Goal: Task Accomplishment & Management: Complete application form

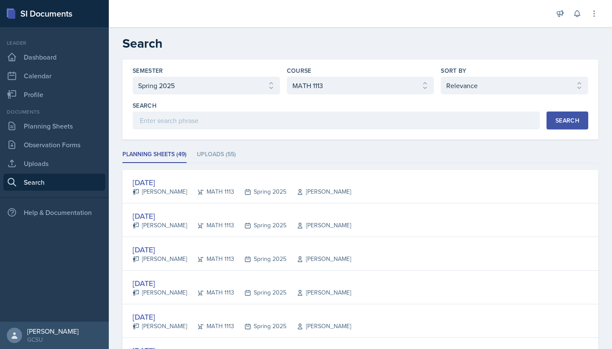
select select "e7b6c66a-987a-4ab3-92d3-5526cc86007b"
select select "d236ee51-059a-45e2-88e4-86a0f95ae8ef"
select select "1"
click at [88, 125] on link "Planning Sheets" at bounding box center [54, 125] width 102 height 17
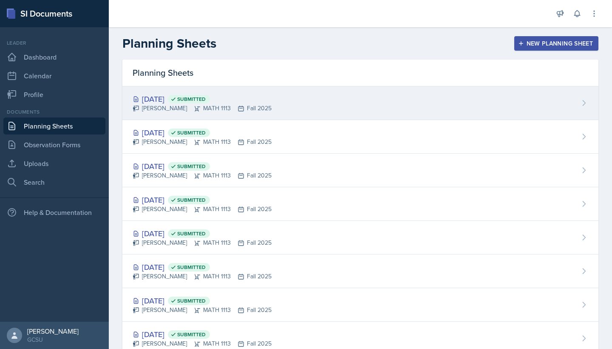
click at [460, 91] on div "[DATE] Submitted [PERSON_NAME] MATH 1113 Fall 2025" at bounding box center [360, 103] width 476 height 34
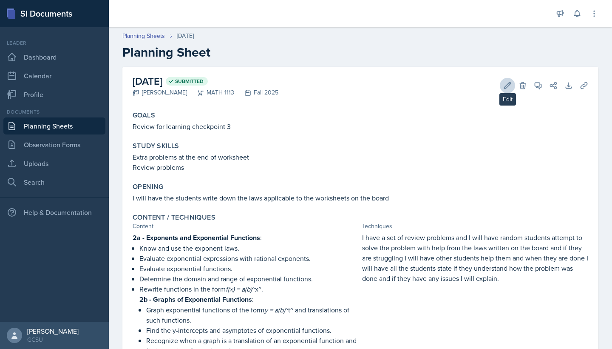
click at [504, 87] on icon at bounding box center [507, 85] width 9 height 9
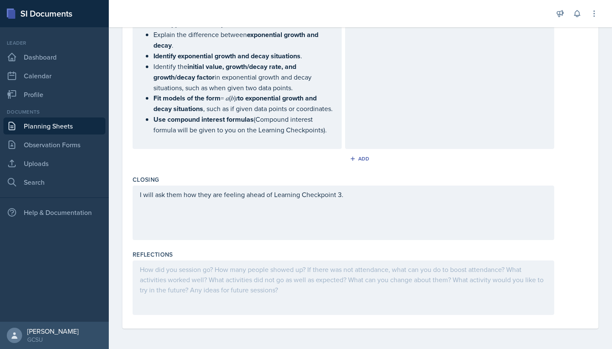
scroll to position [513, 0]
click at [198, 273] on div at bounding box center [344, 287] width 422 height 54
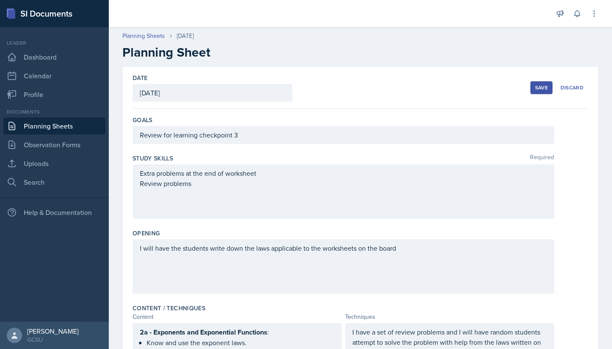
scroll to position [0, 0]
click at [536, 86] on div "Save" at bounding box center [541, 87] width 13 height 7
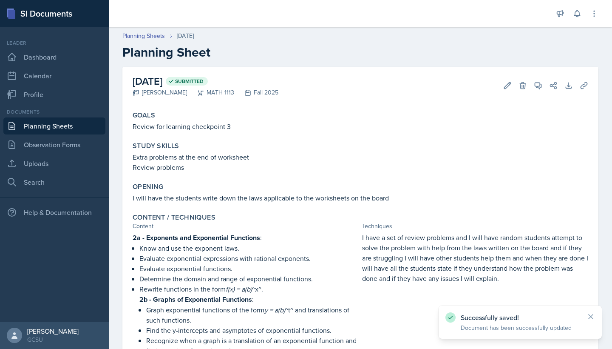
click at [61, 120] on link "Planning Sheets" at bounding box center [54, 125] width 102 height 17
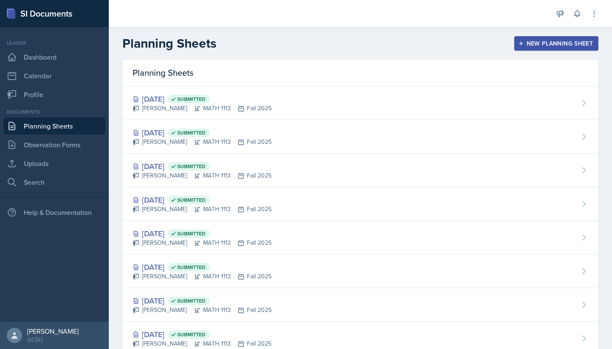
click at [535, 44] on div "New Planning Sheet" at bounding box center [556, 43] width 73 height 7
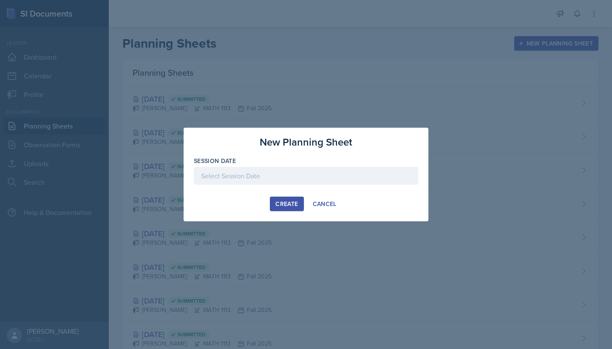
click at [321, 180] on div at bounding box center [306, 176] width 225 height 18
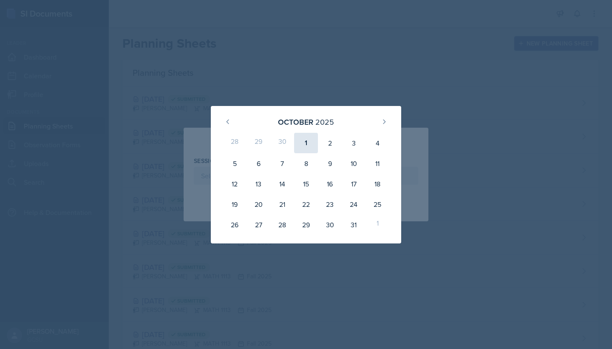
click at [298, 145] on div "1" at bounding box center [306, 143] width 24 height 20
type input "[DATE]"
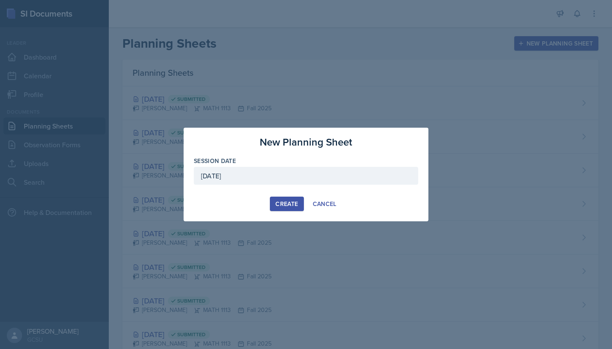
click at [284, 206] on div "Create" at bounding box center [287, 203] width 23 height 7
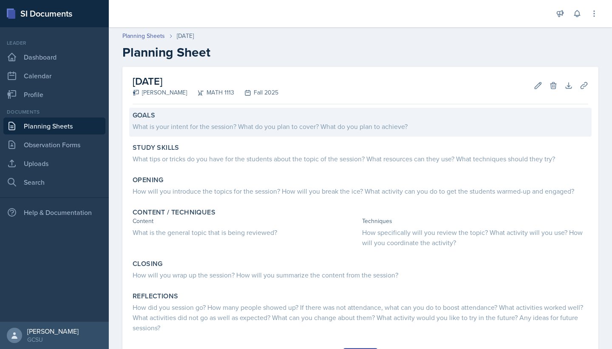
click at [216, 125] on div "What is your intent for the session? What do you plan to cover? What do you pla…" at bounding box center [361, 126] width 456 height 10
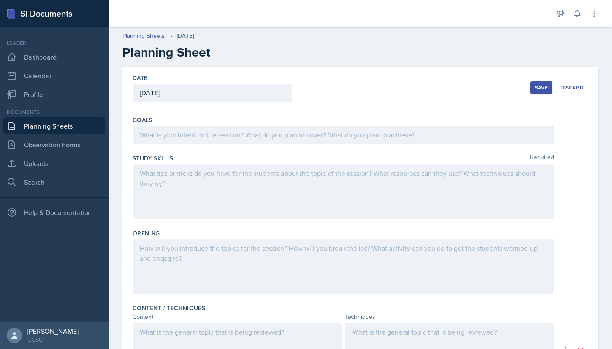
click at [207, 136] on div at bounding box center [344, 135] width 422 height 18
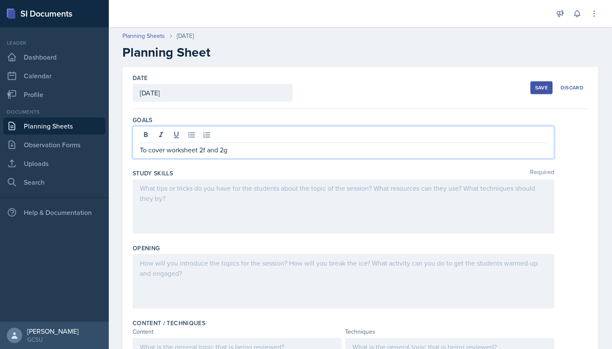
click at [167, 188] on div at bounding box center [344, 206] width 422 height 54
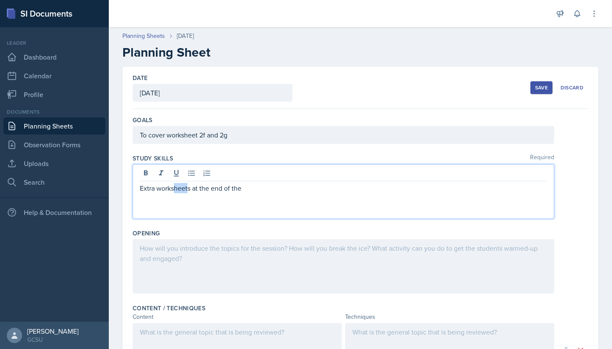
drag, startPoint x: 189, startPoint y: 188, endPoint x: 175, endPoint y: 188, distance: 14.5
click at [175, 188] on p "Extra worksheets at the end of the" at bounding box center [343, 188] width 407 height 10
drag, startPoint x: 192, startPoint y: 189, endPoint x: 159, endPoint y: 189, distance: 32.7
click at [159, 189] on p "Extra worksheets at the end of the" at bounding box center [343, 188] width 407 height 10
click at [236, 188] on p "Extra problems at the end of the" at bounding box center [343, 188] width 407 height 10
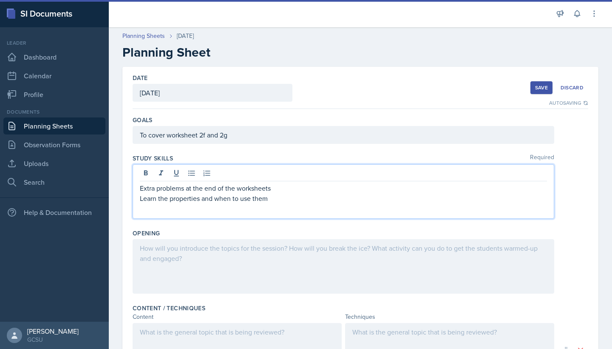
click at [182, 252] on div at bounding box center [344, 266] width 422 height 54
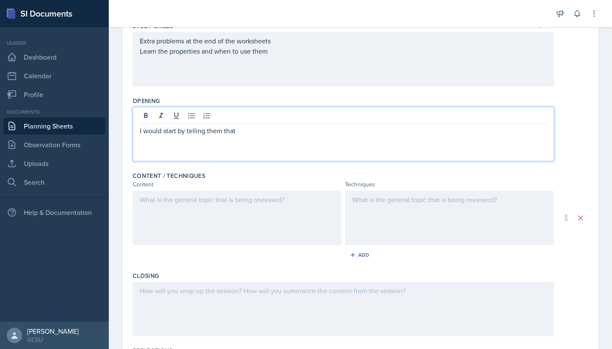
scroll to position [215, 0]
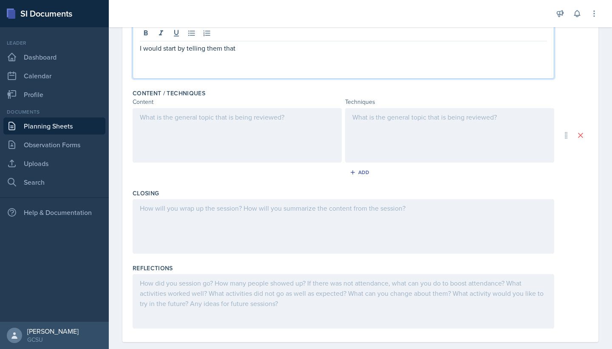
click at [374, 120] on div at bounding box center [449, 135] width 209 height 54
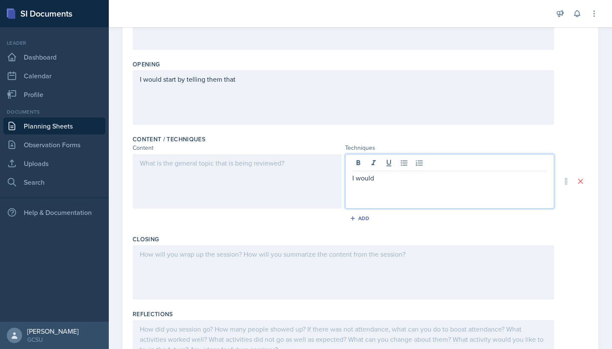
scroll to position [148, 0]
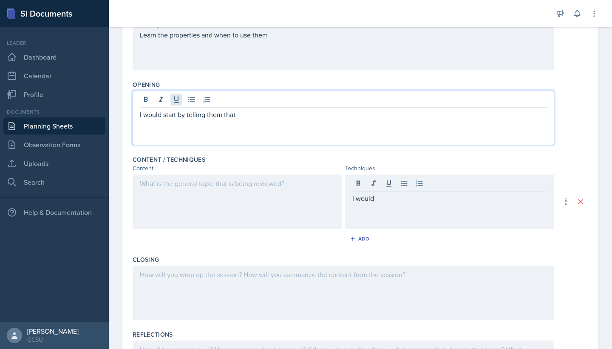
drag, startPoint x: 245, startPoint y: 97, endPoint x: 172, endPoint y: 102, distance: 73.3
click at [172, 102] on div "I would start by telling them that" at bounding box center [344, 118] width 422 height 54
drag, startPoint x: 237, startPoint y: 113, endPoint x: 164, endPoint y: 117, distance: 73.6
click at [163, 117] on p "I would start by telling them that" at bounding box center [343, 114] width 407 height 10
click at [381, 184] on div "I would" at bounding box center [449, 201] width 209 height 54
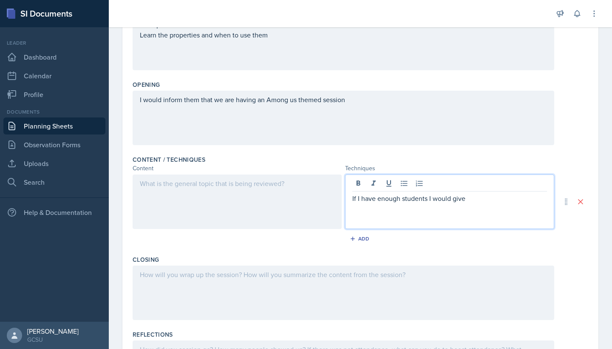
click at [356, 96] on div "I would inform them that we are having an Among us themed session" at bounding box center [344, 118] width 422 height 54
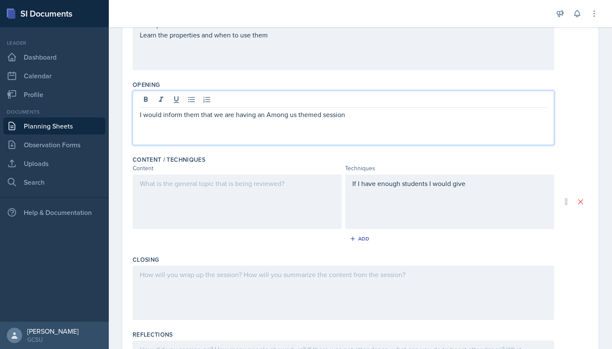
click at [139, 112] on div "I would inform them that we are having an Among us themed session" at bounding box center [344, 118] width 422 height 54
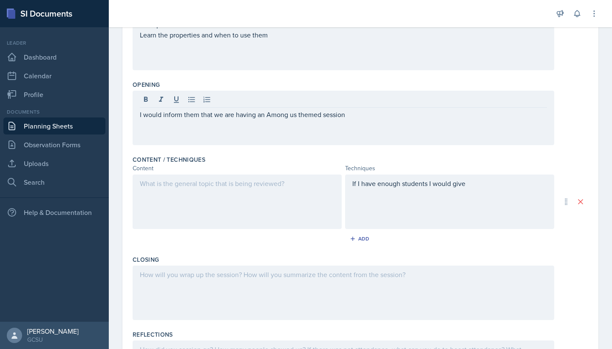
click at [139, 114] on div "I would inform them that we are having an Among us themed session" at bounding box center [344, 118] width 422 height 54
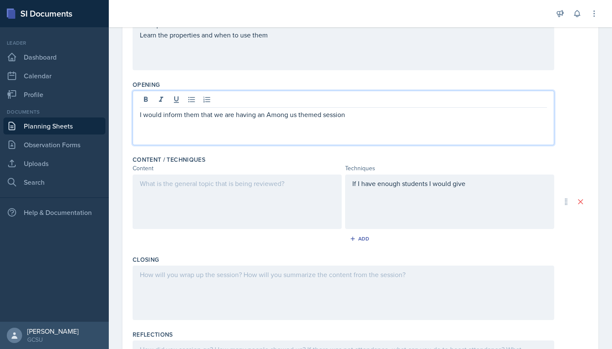
click at [142, 115] on p "I would inform them that we are having an Among us themed session" at bounding box center [343, 114] width 407 height 10
click at [141, 115] on p "I would inform them that we are having an Among us themed session" at bounding box center [343, 114] width 407 height 10
click at [137, 116] on div "I would inform them that we are having an Among us themed session" at bounding box center [344, 118] width 422 height 54
click at [446, 112] on p "If I have enough students I would inform them that we are having an Among us th…" at bounding box center [343, 114] width 407 height 10
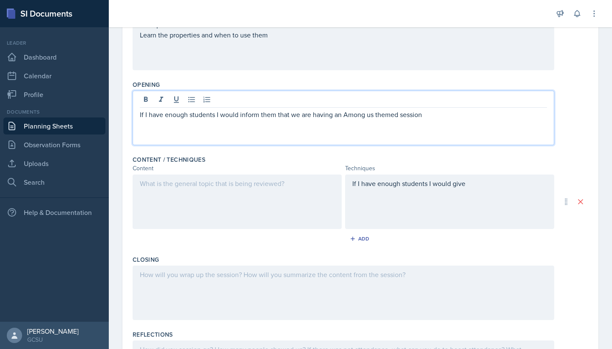
click at [479, 185] on div "If I have enough students I would give" at bounding box center [449, 201] width 209 height 54
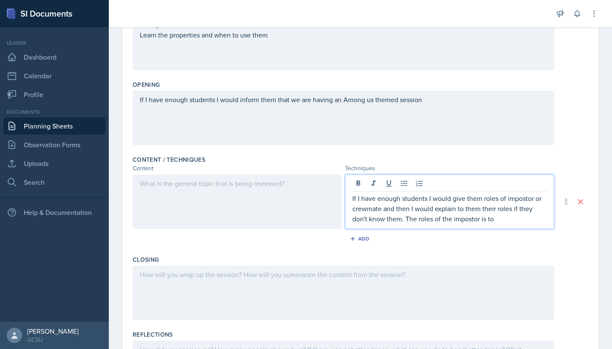
click at [433, 217] on p "If I have enough students I would give them roles of impostor or crewmate and t…" at bounding box center [449, 208] width 195 height 31
click at [496, 222] on p "If I have enough students I would give them roles of impostor or crewmate and t…" at bounding box center [449, 208] width 195 height 31
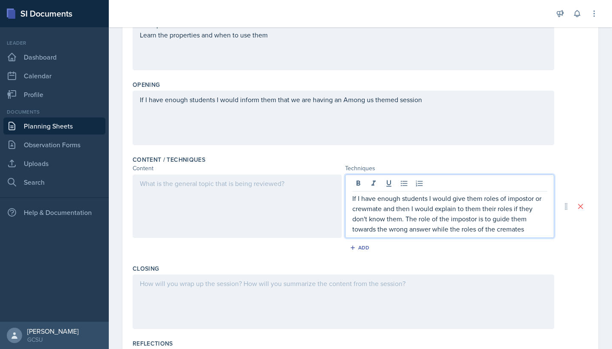
click at [506, 230] on p "If I have enough students I would give them roles of impostor or crewmate and t…" at bounding box center [449, 213] width 195 height 41
click at [531, 230] on p "If I have enough students I would give them roles of impostor or crewmate and t…" at bounding box center [449, 213] width 195 height 41
click at [477, 230] on p "If I have enough students I would give them roles of impostor or crewmate and t…" at bounding box center [449, 213] width 195 height 41
click at [526, 231] on p "If I have enough students I would give them roles of impostor or crewmate and t…" at bounding box center [449, 213] width 195 height 41
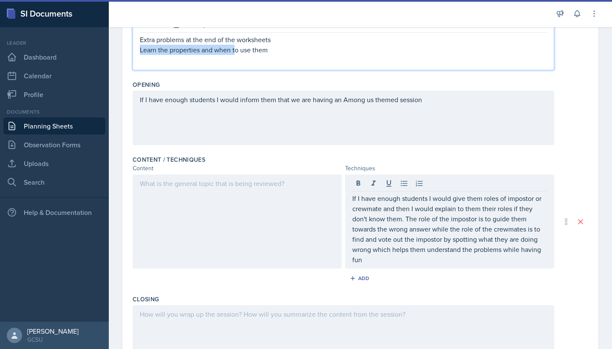
drag, startPoint x: 273, startPoint y: 36, endPoint x: 236, endPoint y: 51, distance: 39.7
click at [236, 51] on p "Learn the properties and when to use them" at bounding box center [343, 50] width 407 height 10
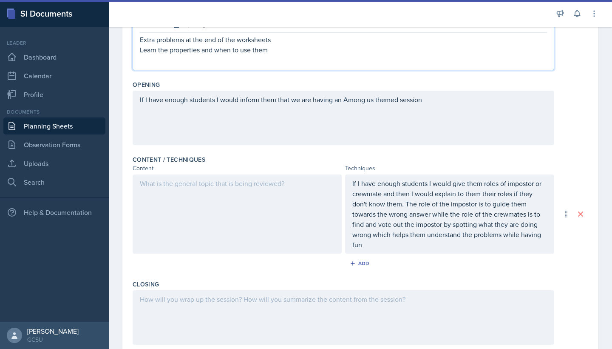
click at [269, 51] on p "Learn the properties and when to use them" at bounding box center [343, 50] width 407 height 10
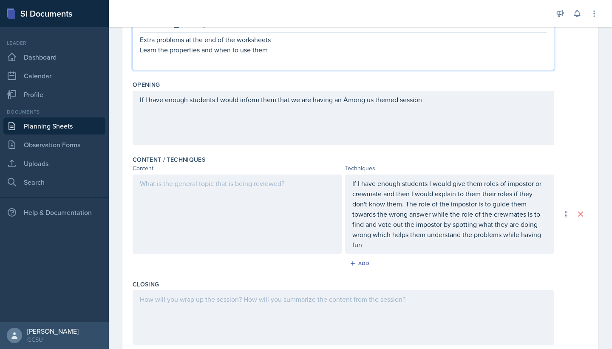
drag, startPoint x: 269, startPoint y: 51, endPoint x: 161, endPoint y: 51, distance: 108.0
click at [161, 51] on p "Learn the properties and when to use them" at bounding box center [343, 50] width 407 height 10
click at [365, 243] on p "If I have enough students I would give them roles of impostor or crewmate and t…" at bounding box center [449, 213] width 195 height 71
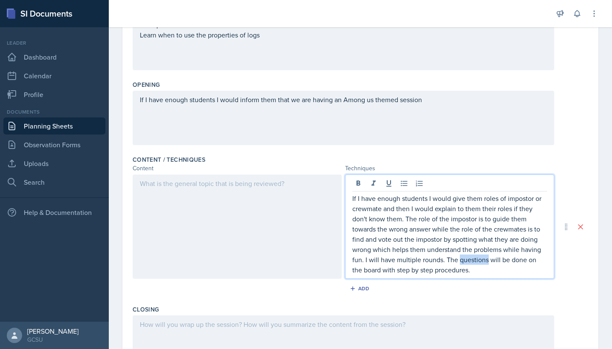
drag, startPoint x: 487, startPoint y: 261, endPoint x: 459, endPoint y: 262, distance: 28.1
click at [459, 262] on p "If I have enough students I would give them roles of impostor or crewmate and t…" at bounding box center [449, 234] width 195 height 82
click at [465, 270] on p "If I have enough students I would give them roles of impostor or crewmate and t…" at bounding box center [449, 234] width 195 height 82
click at [402, 217] on p "If I have enough students I would give them roles of impostor or crewmate and t…" at bounding box center [449, 234] width 195 height 82
click at [404, 221] on p "If I have enough students I would give them roles of impostor or crewmate and t…" at bounding box center [449, 234] width 195 height 82
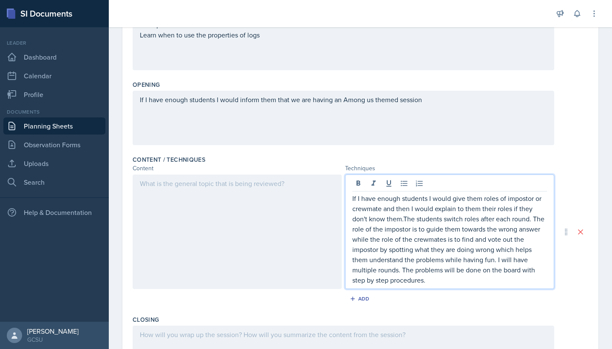
click at [429, 280] on p "If I have enough students I would give them roles of impostor or crewmate and t…" at bounding box center [449, 239] width 195 height 92
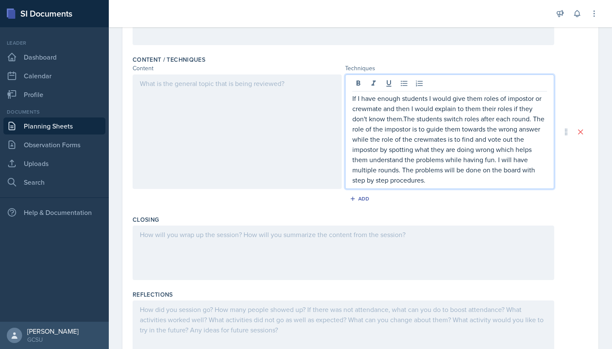
scroll to position [249, 0]
click at [318, 234] on div at bounding box center [344, 252] width 422 height 54
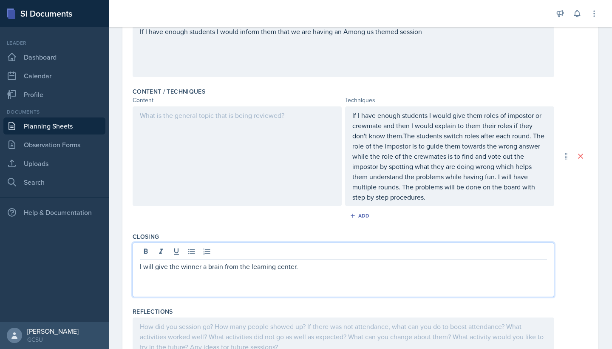
scroll to position [215, 0]
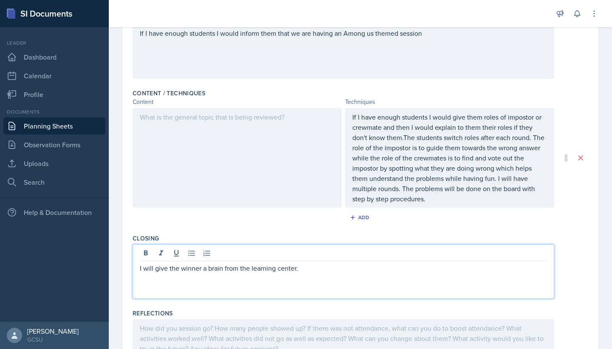
click at [278, 124] on div at bounding box center [237, 157] width 209 height 99
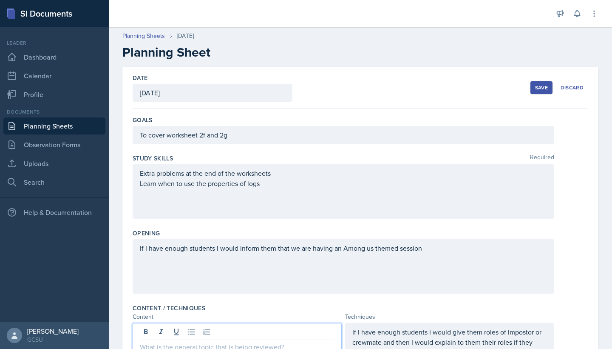
scroll to position [0, 0]
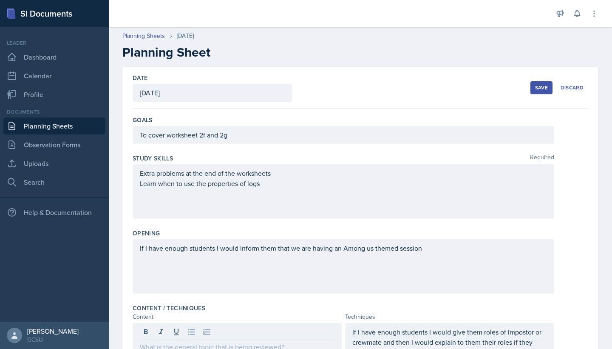
click at [537, 87] on div "Save" at bounding box center [541, 87] width 13 height 7
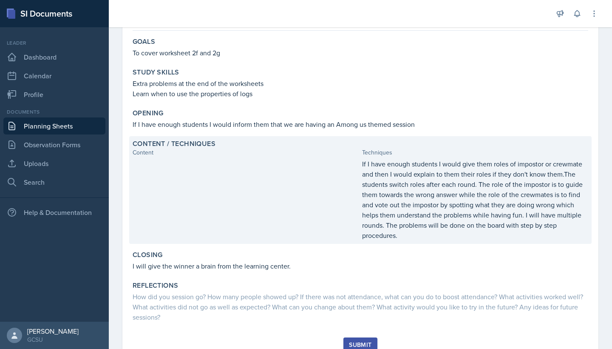
scroll to position [74, 0]
click at [426, 241] on div "Content / Techniques Content Techniques If I have enough students I would give …" at bounding box center [360, 190] width 463 height 108
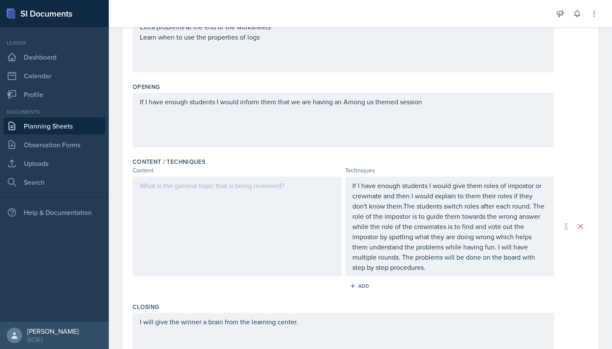
scroll to position [159, 0]
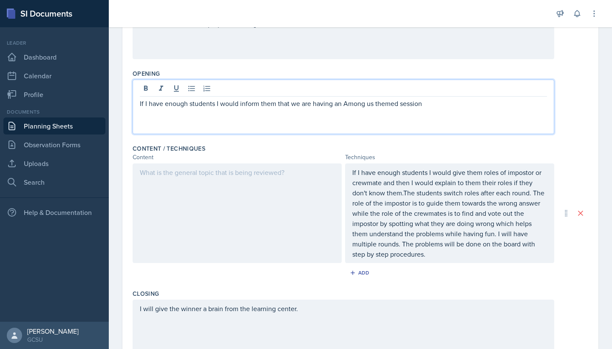
click at [432, 93] on div "If I have enough students I would inform them that we are having an Among us th…" at bounding box center [344, 107] width 422 height 54
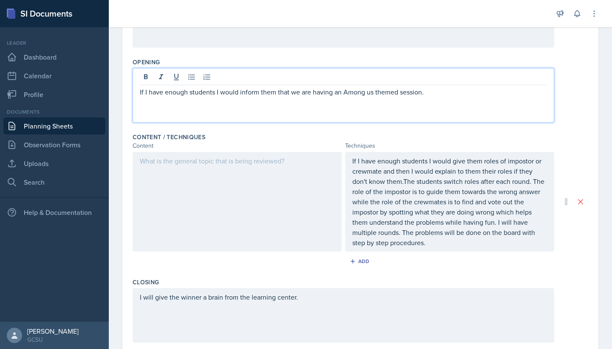
scroll to position [174, 0]
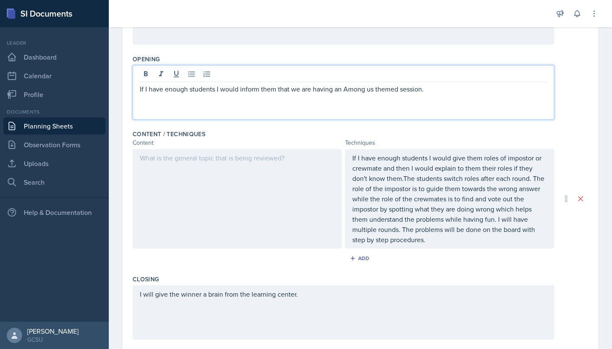
click at [441, 243] on p "If I have enough students I would give them roles of impostor or crewmate and t…" at bounding box center [449, 199] width 195 height 92
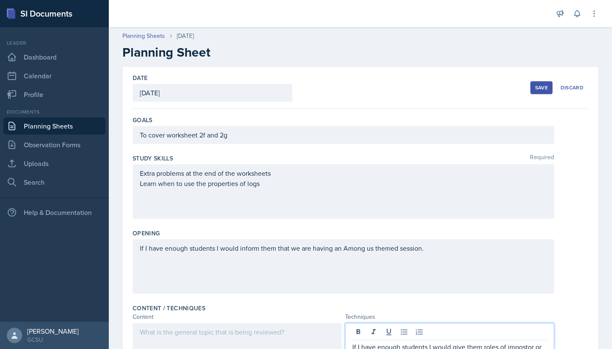
scroll to position [0, 0]
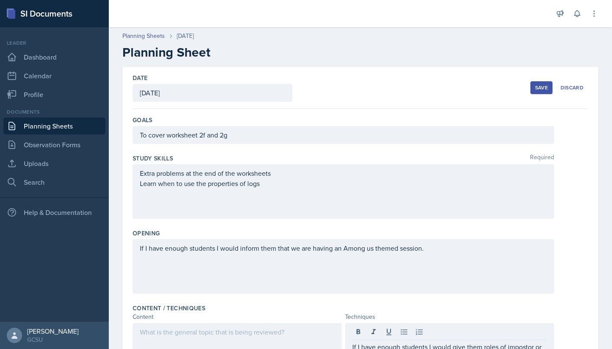
click at [531, 84] on button "Save" at bounding box center [542, 87] width 22 height 13
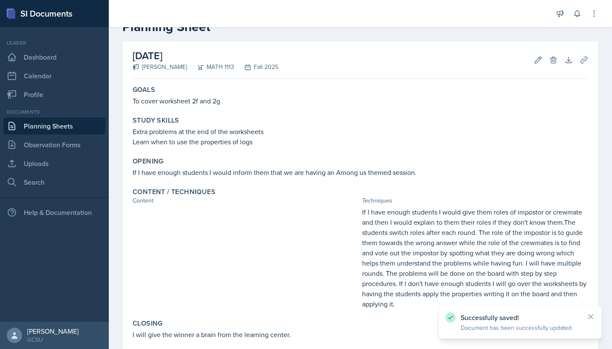
scroll to position [26, 0]
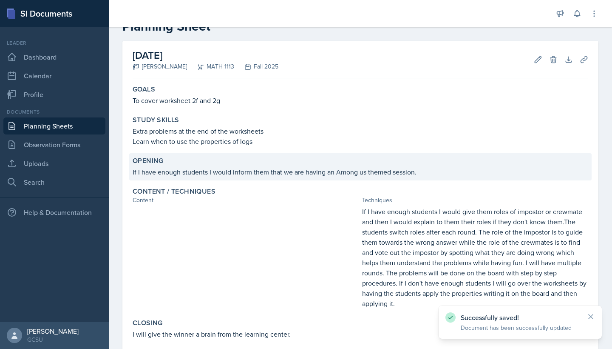
click at [423, 170] on p "If I have enough students I would inform them that we are having an Among us th…" at bounding box center [361, 172] width 456 height 10
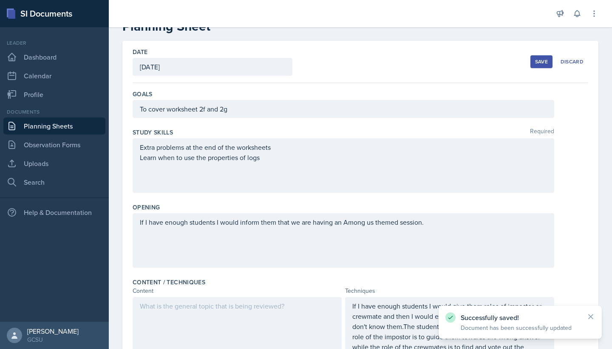
click at [436, 215] on div "If I have enough students I would inform them that we are having an Among us th…" at bounding box center [344, 240] width 422 height 54
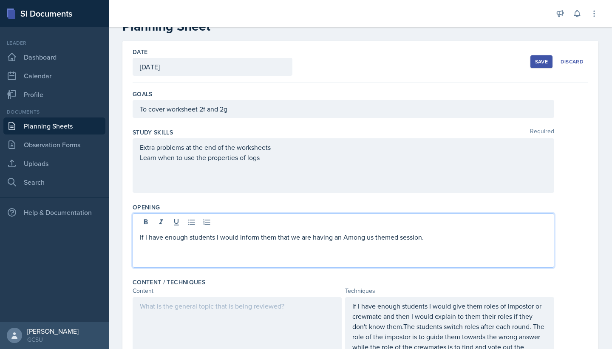
click at [431, 242] on div "If I have enough students I would inform them that we are having an Among us th…" at bounding box center [344, 240] width 422 height 54
click at [432, 238] on p "If I have enough students I would inform them that we are having an Among us th…" at bounding box center [343, 237] width 407 height 10
click at [504, 239] on p "If I have enough students I would inform them that we are having an Among us th…" at bounding box center [343, 237] width 407 height 10
click at [268, 251] on p "If I have enough students I would inform them that we are having an Among us th…" at bounding box center [343, 242] width 407 height 20
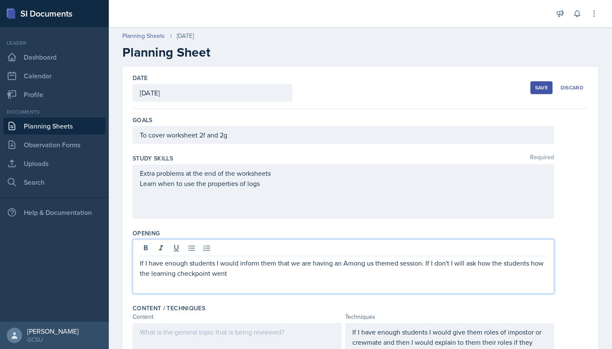
scroll to position [0, 0]
click at [535, 89] on button "Save" at bounding box center [542, 87] width 22 height 13
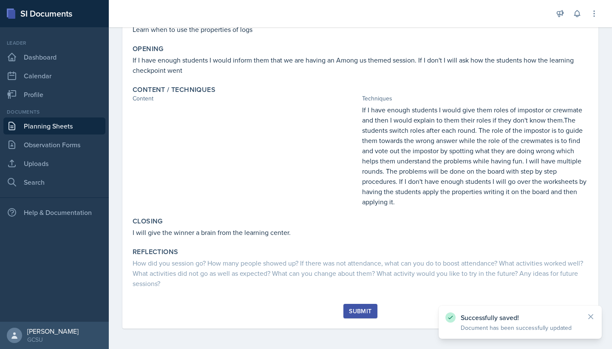
scroll to position [138, 0]
click at [45, 185] on link "Search" at bounding box center [54, 181] width 102 height 17
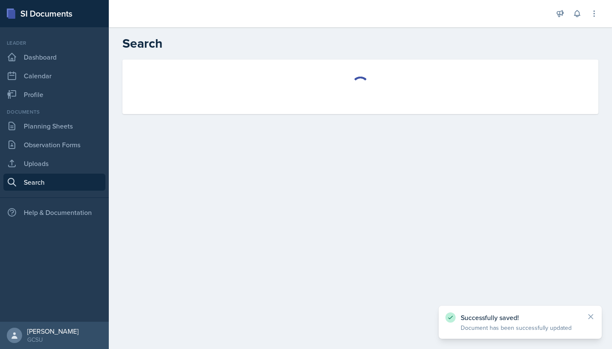
select select "all"
select select "1"
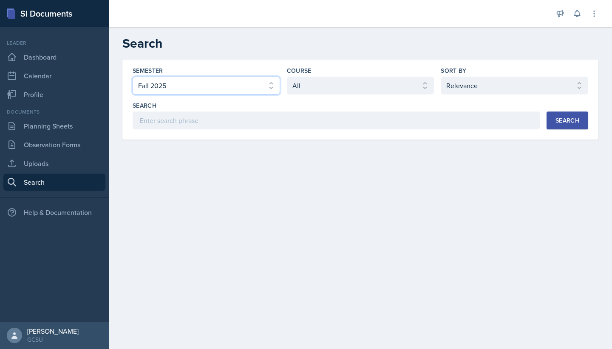
select select "e7b6c66a-987a-4ab3-92d3-5526cc86007b"
select select "d236ee51-059a-45e2-88e4-86a0f95ae8ef"
click at [568, 112] on button "Search" at bounding box center [568, 120] width 42 height 18
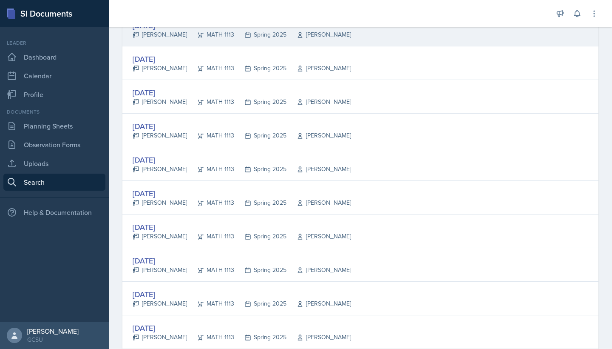
scroll to position [563, 0]
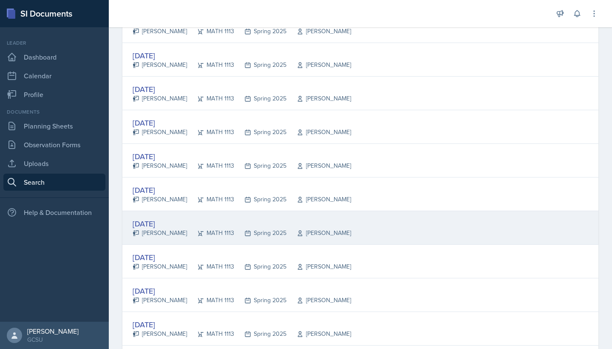
click at [376, 230] on div "[DATE] [PERSON_NAME] MATH 1113 Spring 2025 [PERSON_NAME]" at bounding box center [360, 228] width 476 height 34
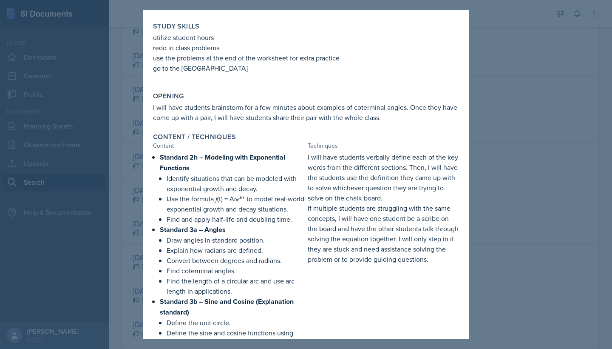
scroll to position [110, 0]
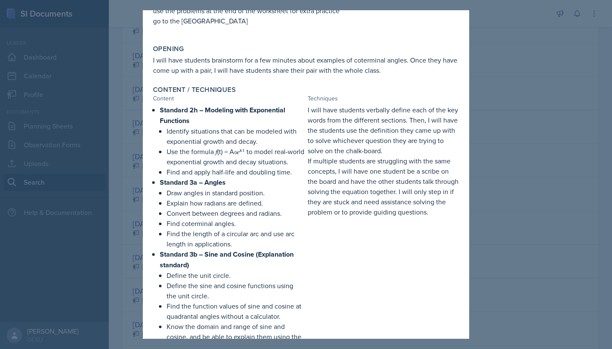
click at [495, 135] on div at bounding box center [306, 174] width 612 height 349
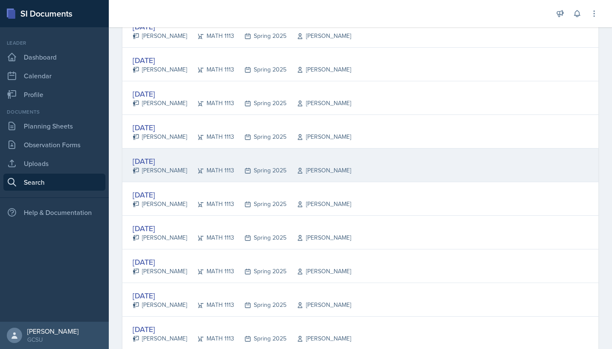
scroll to position [1064, 0]
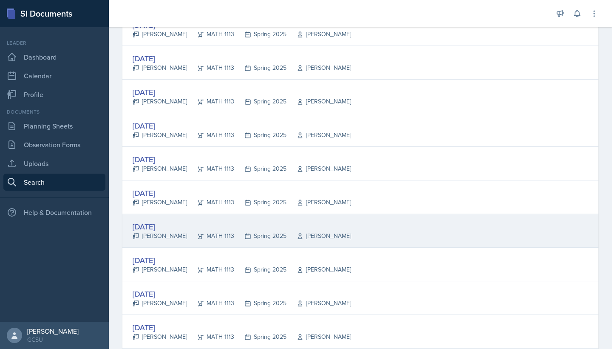
click at [352, 221] on div "[DATE] [PERSON_NAME] MATH 1113 Spring 2025 [PERSON_NAME]" at bounding box center [360, 231] width 476 height 34
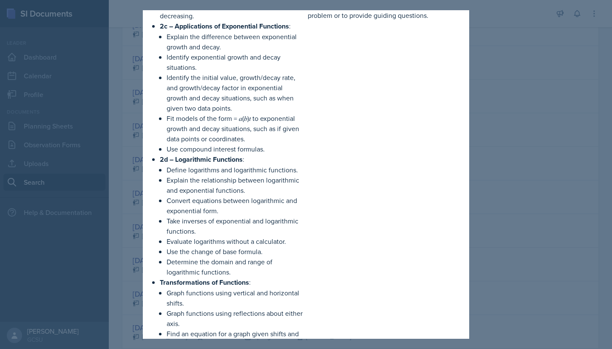
scroll to position [431, 0]
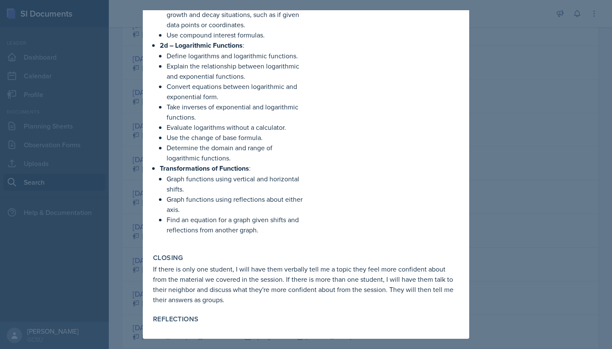
click at [519, 197] on div at bounding box center [306, 174] width 612 height 349
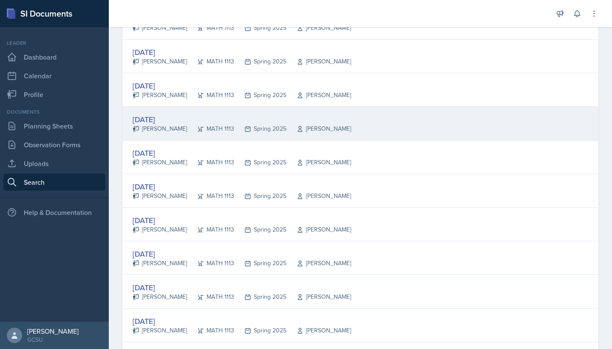
scroll to position [1273, 0]
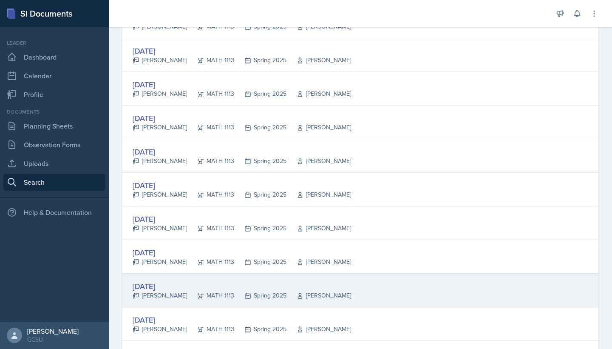
click at [358, 296] on div "[DATE] [PERSON_NAME] MATH 1113 Spring 2025 [PERSON_NAME]" at bounding box center [360, 290] width 476 height 34
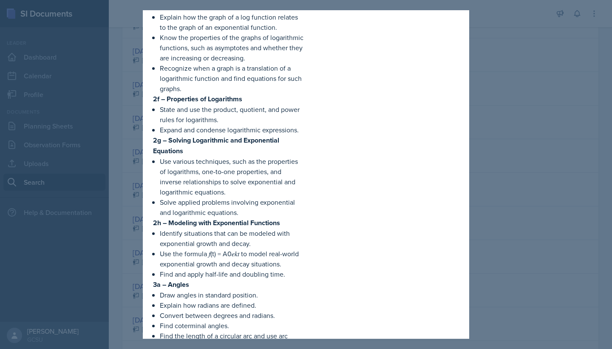
scroll to position [885, 0]
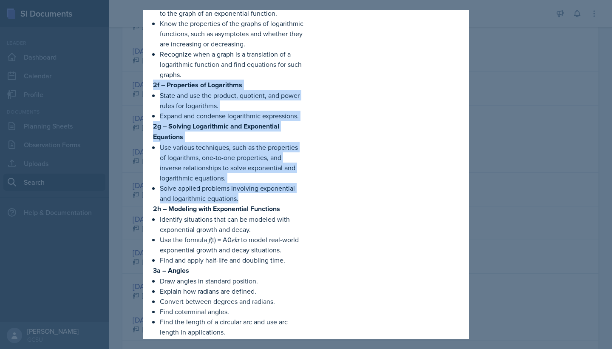
drag, startPoint x: 153, startPoint y: 84, endPoint x: 267, endPoint y: 196, distance: 159.4
copy div "2f – Properties of Logarithms State and use the product, quotient, and power ru…"
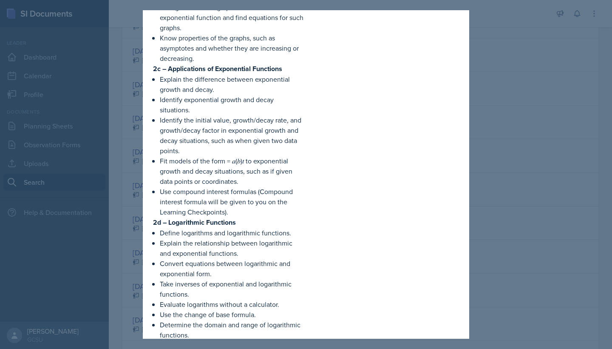
scroll to position [369, 0]
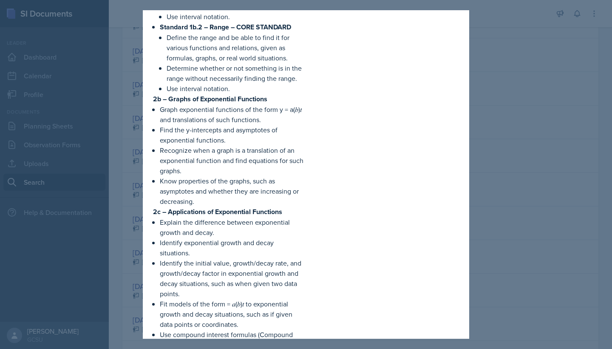
click at [589, 89] on div at bounding box center [306, 174] width 612 height 349
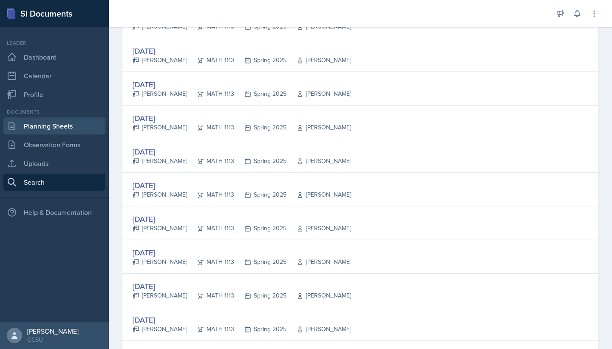
click at [65, 126] on link "Planning Sheets" at bounding box center [54, 125] width 102 height 17
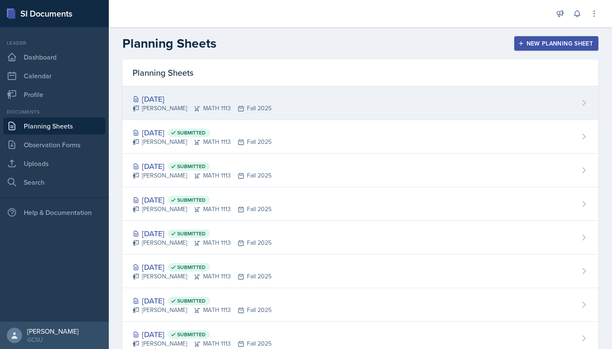
click at [230, 99] on div "[DATE]" at bounding box center [202, 98] width 139 height 11
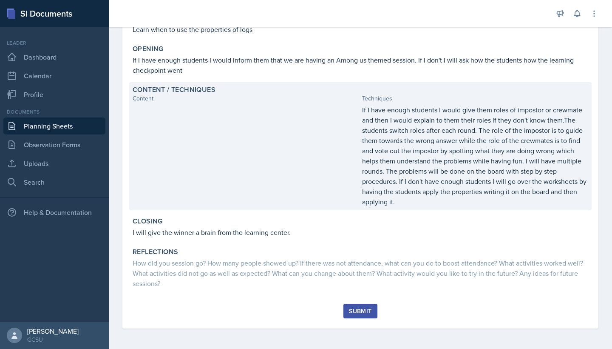
scroll to position [138, 0]
click at [199, 174] on div at bounding box center [246, 156] width 226 height 102
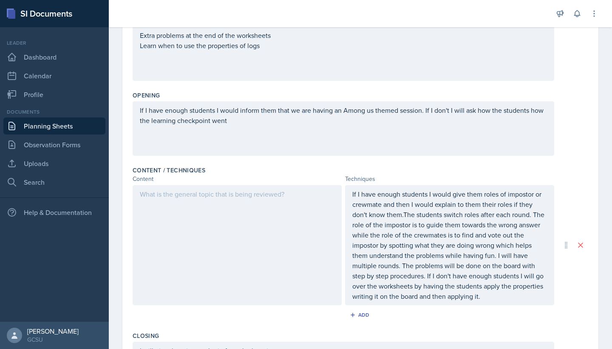
click at [169, 199] on div at bounding box center [237, 245] width 209 height 120
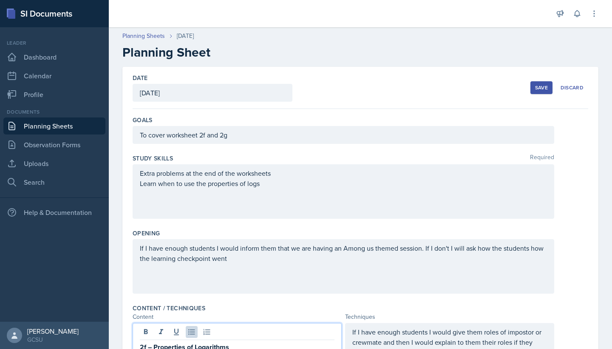
scroll to position [0, 0]
click at [533, 85] on button "Save" at bounding box center [542, 87] width 22 height 13
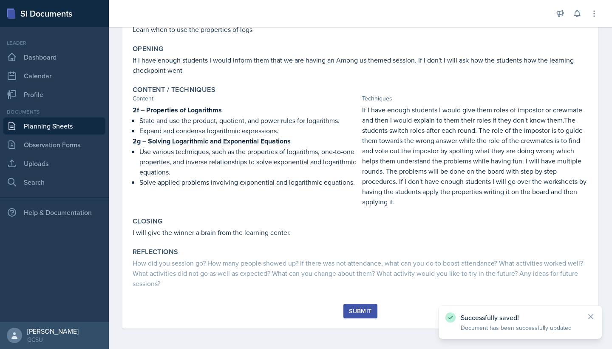
scroll to position [138, 0]
click at [368, 310] on div "Submit" at bounding box center [360, 310] width 23 height 7
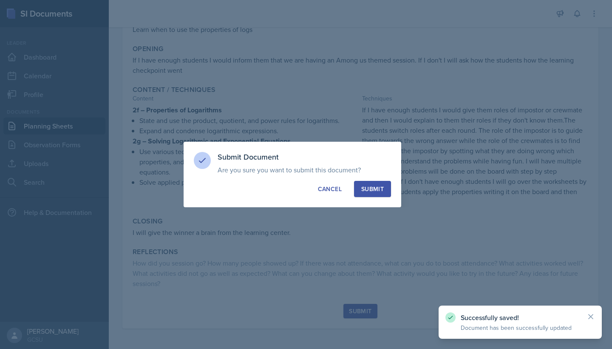
click at [380, 187] on div "Submit" at bounding box center [372, 189] width 23 height 9
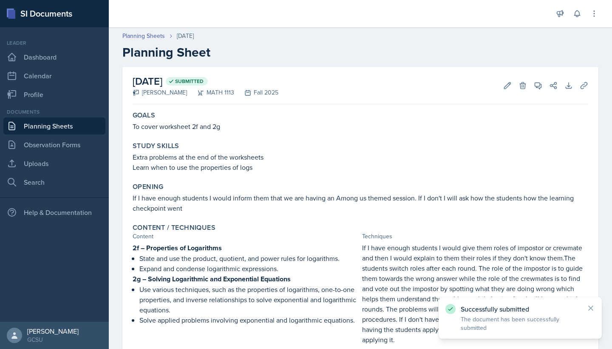
scroll to position [0, 0]
click at [38, 123] on link "Planning Sheets" at bounding box center [54, 125] width 102 height 17
